Goal: Transaction & Acquisition: Purchase product/service

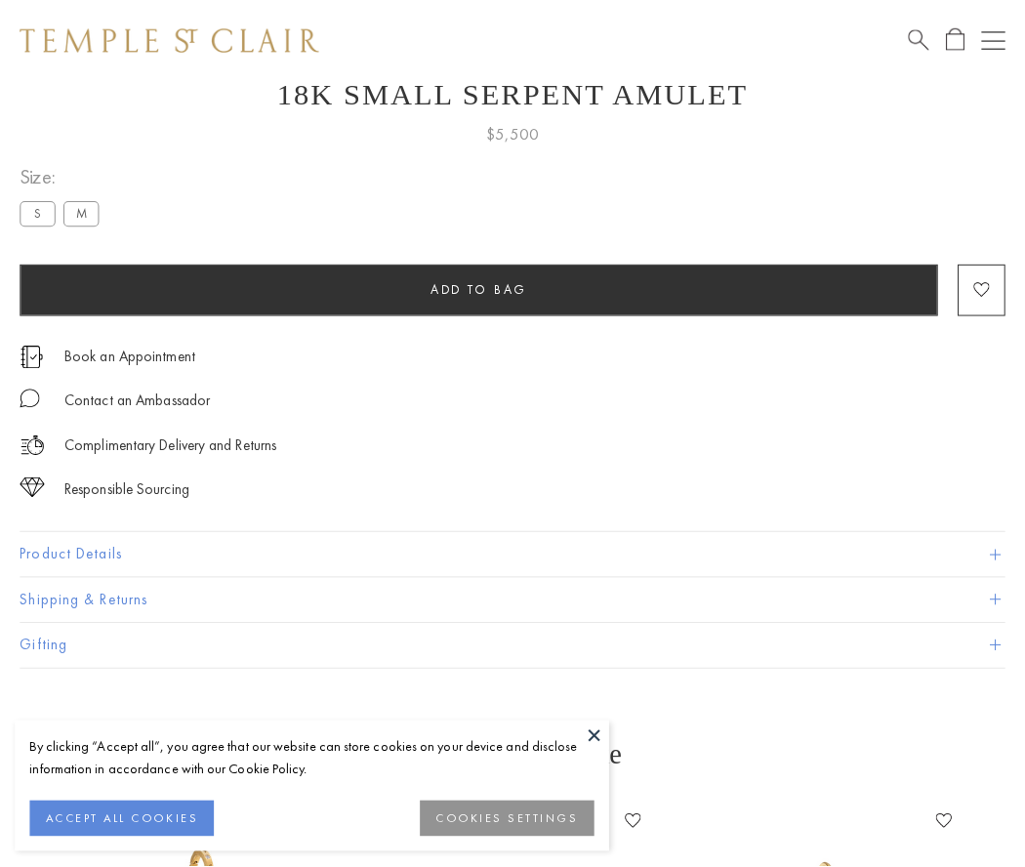
scroll to position [78, 0]
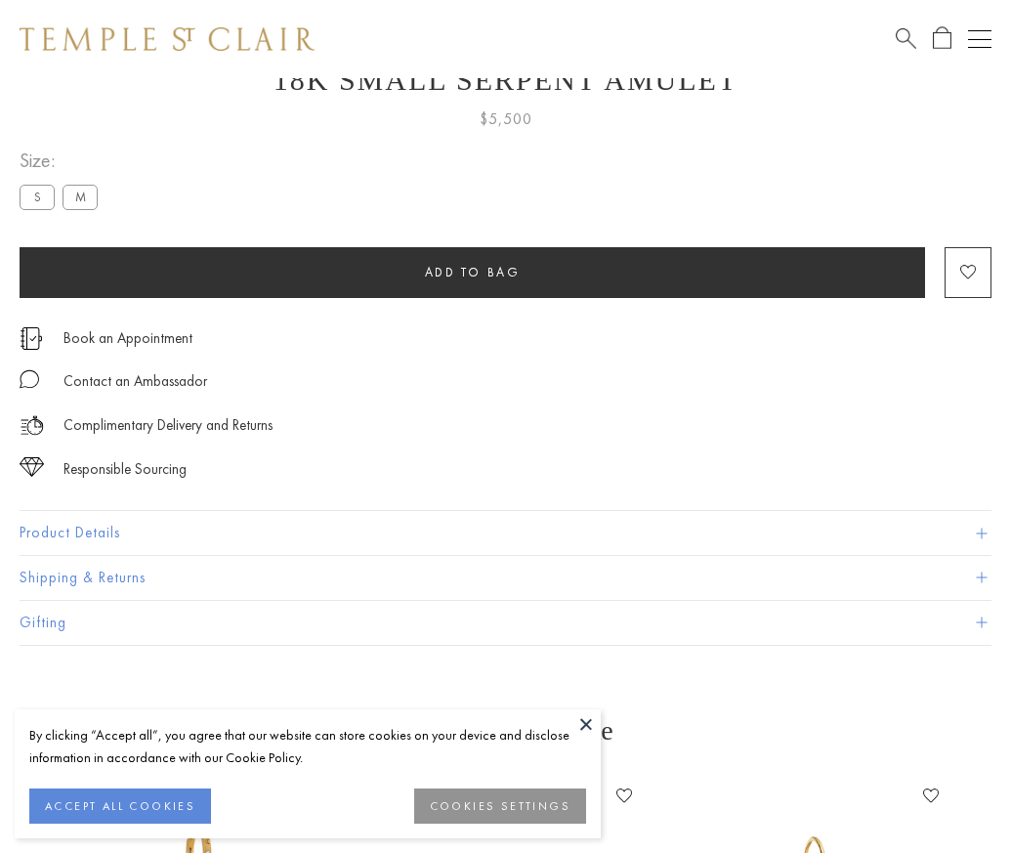
click at [472, 271] on span "Add to bag" at bounding box center [473, 272] width 96 height 17
